Goal: Task Accomplishment & Management: Manage account settings

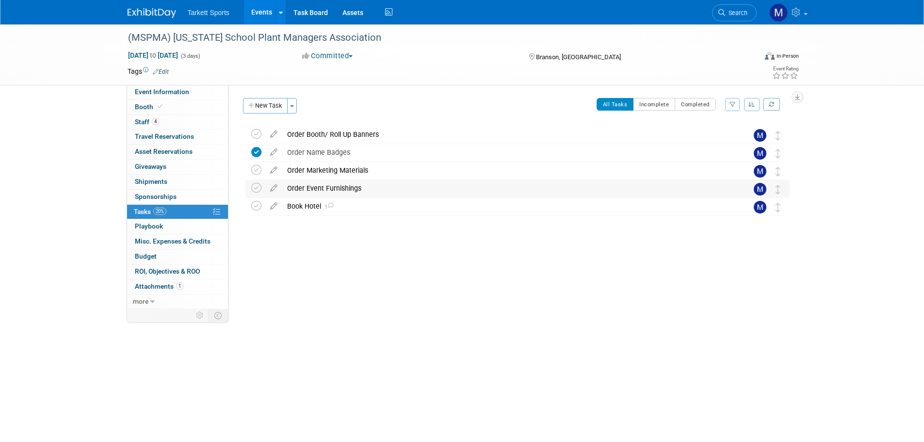
click at [298, 195] on div "Order Event Furnishings" at bounding box center [508, 188] width 452 height 16
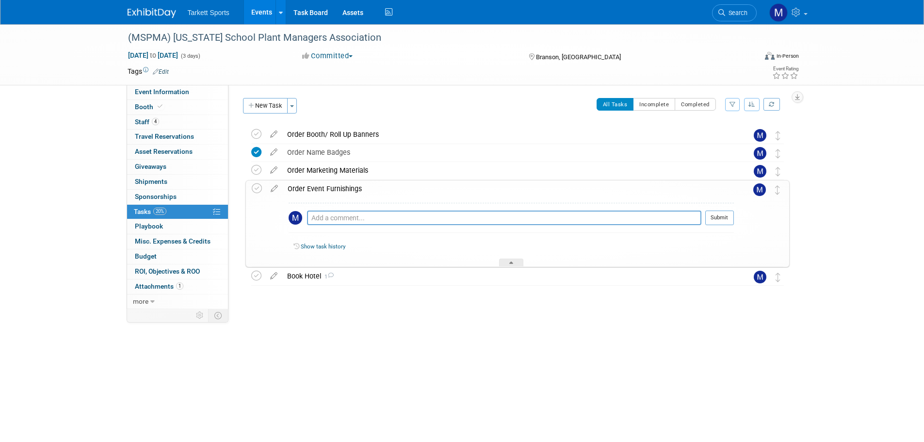
click at [309, 187] on div "Order Event Furnishings" at bounding box center [508, 188] width 451 height 16
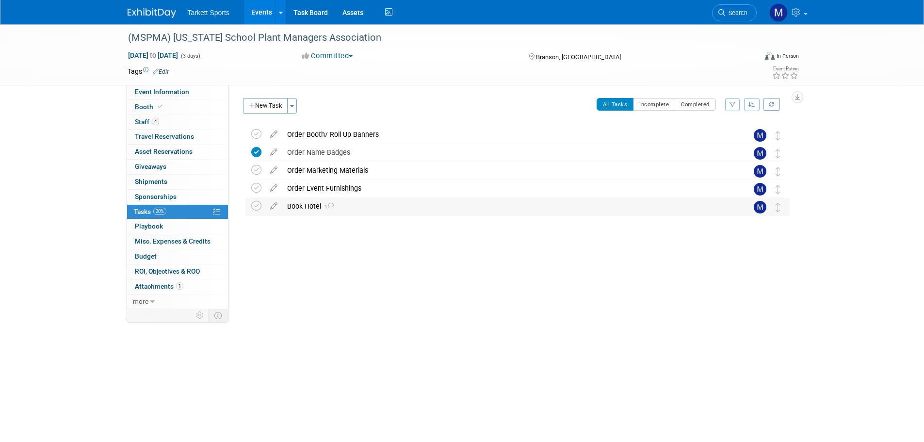
click at [315, 208] on div "Book Hotel 1" at bounding box center [508, 206] width 452 height 16
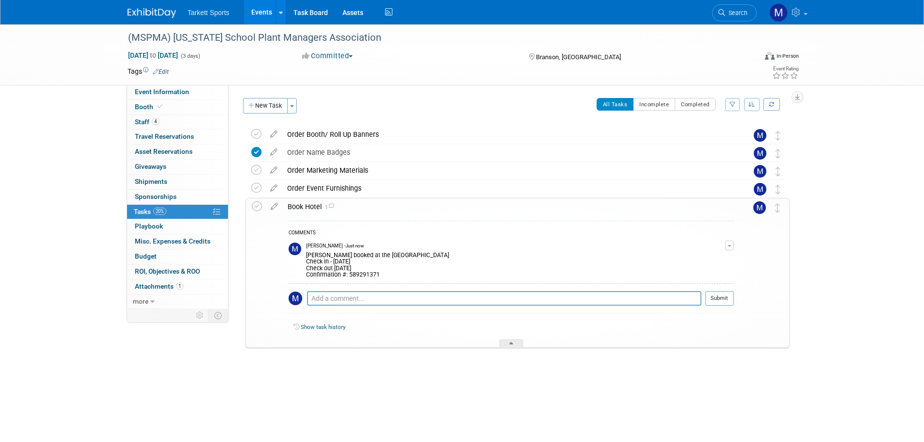
click at [315, 208] on div "Book Hotel 1" at bounding box center [508, 206] width 451 height 16
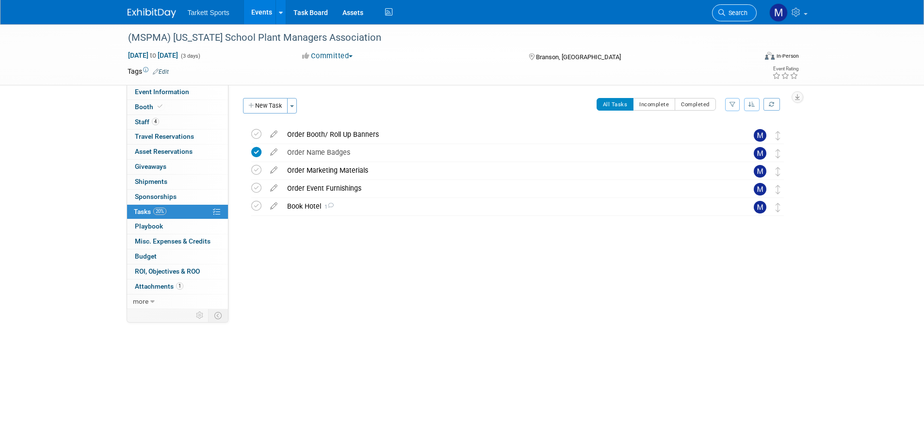
click at [728, 15] on span "Search" at bounding box center [736, 12] width 22 height 7
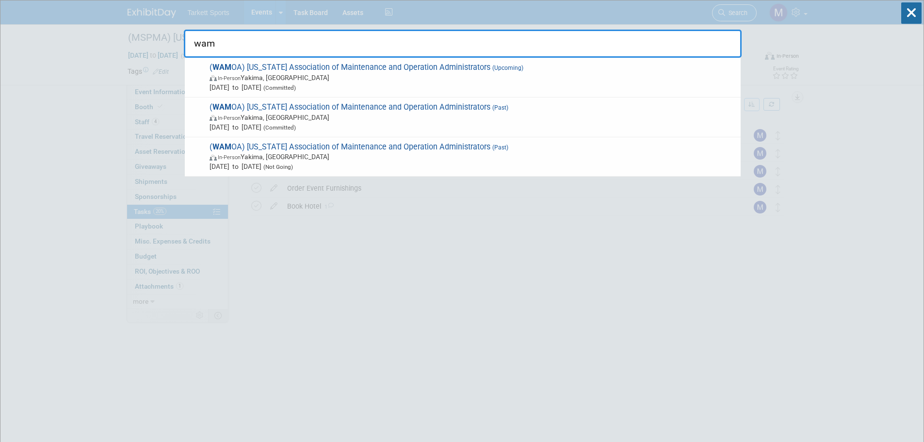
type input "wamo"
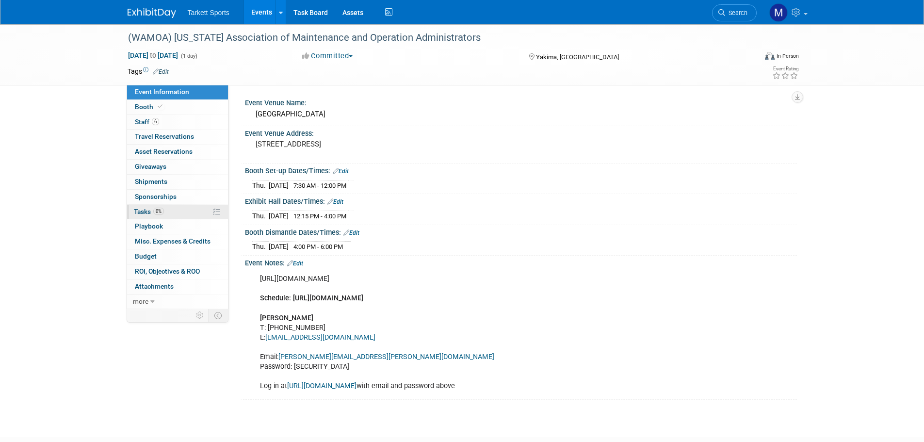
click at [176, 207] on link "0% Tasks 0%" at bounding box center [177, 212] width 101 height 15
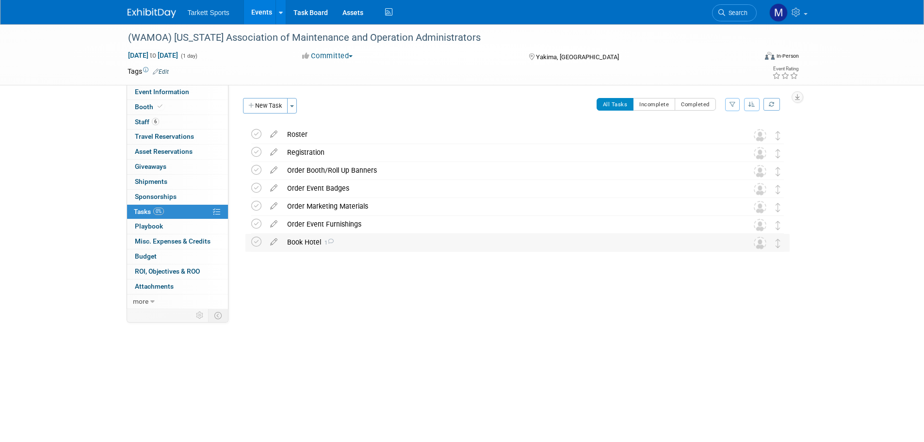
click at [307, 247] on div "Book Hotel 1" at bounding box center [508, 242] width 452 height 16
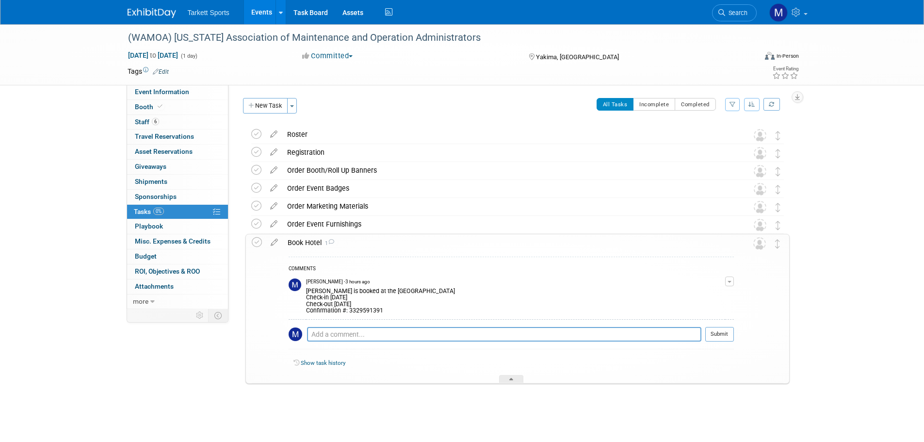
click at [732, 282] on button "button" at bounding box center [729, 281] width 9 height 10
click at [674, 312] on button "Remove" at bounding box center [682, 308] width 42 height 13
click at [672, 355] on link "Yes" at bounding box center [673, 349] width 28 height 16
